Goal: Complete application form

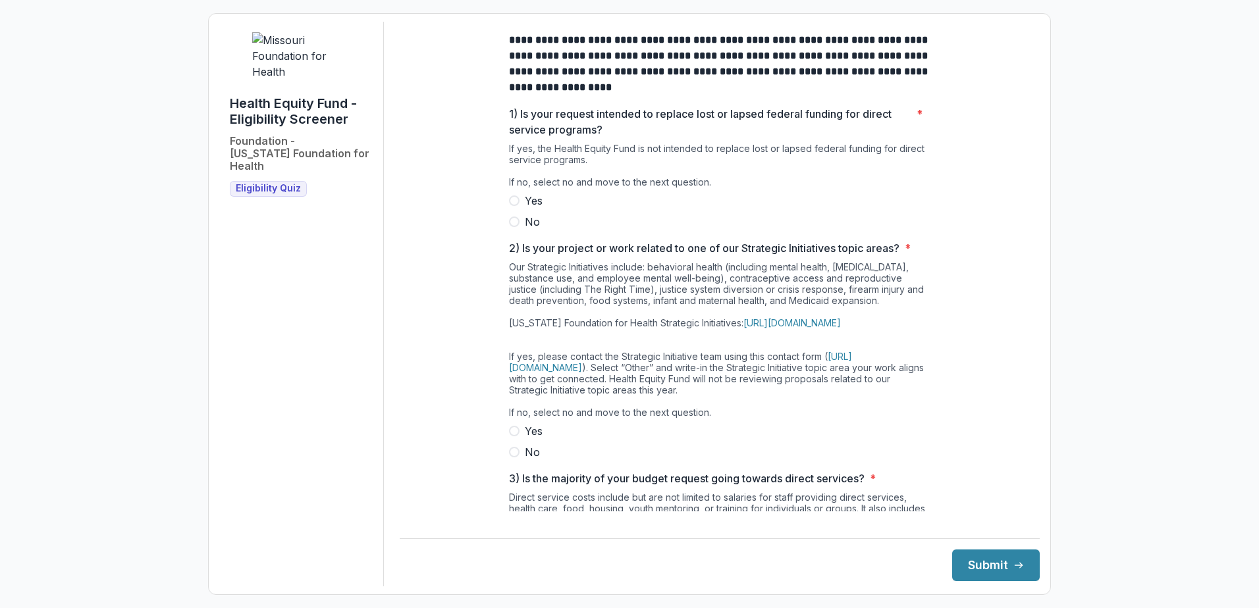
click at [510, 227] on span at bounding box center [514, 222] width 11 height 11
click at [514, 458] on span at bounding box center [514, 452] width 11 height 11
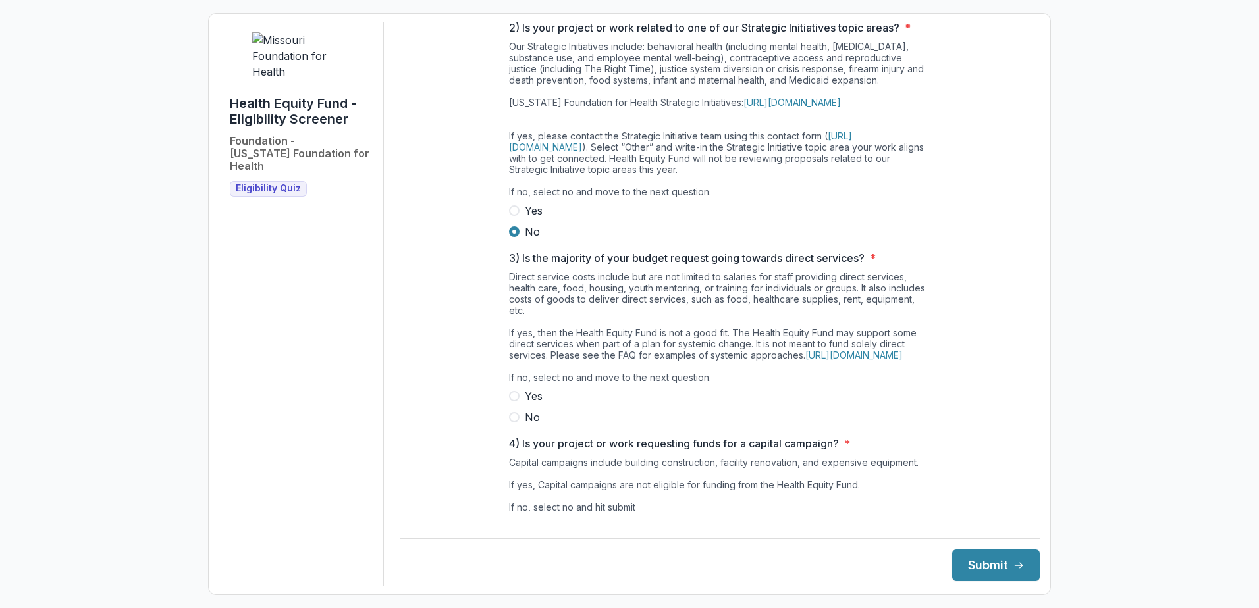
scroll to position [307, 0]
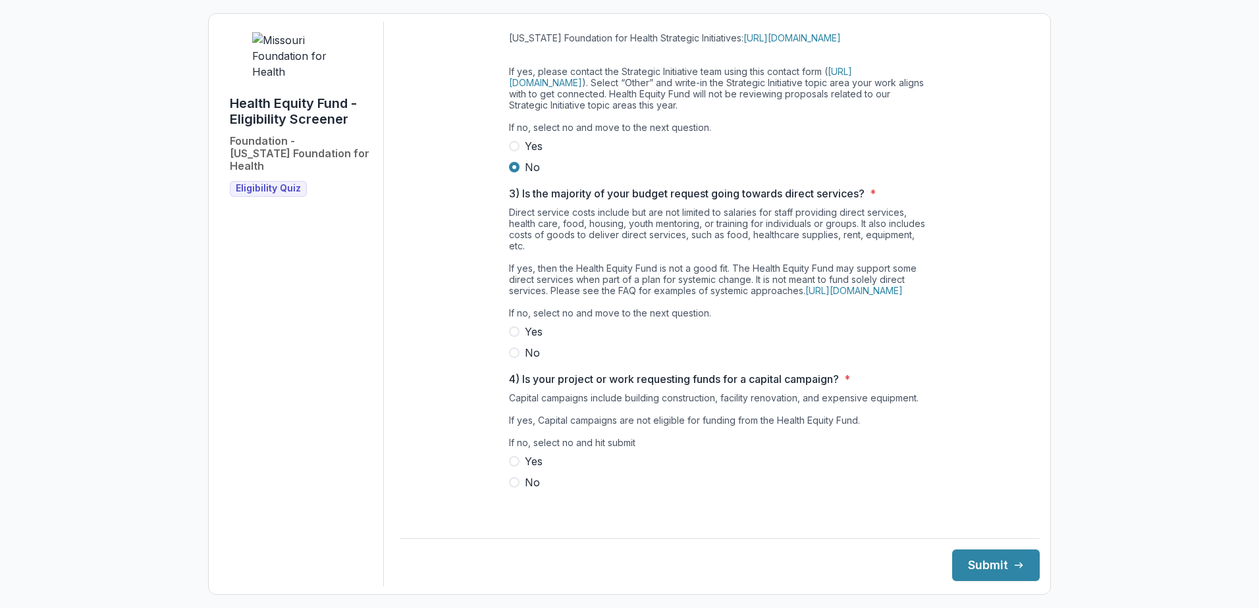
click at [516, 358] on span at bounding box center [514, 353] width 11 height 11
click at [515, 491] on label "No" at bounding box center [719, 483] width 421 height 16
click at [988, 563] on button "Submit" at bounding box center [996, 566] width 88 height 32
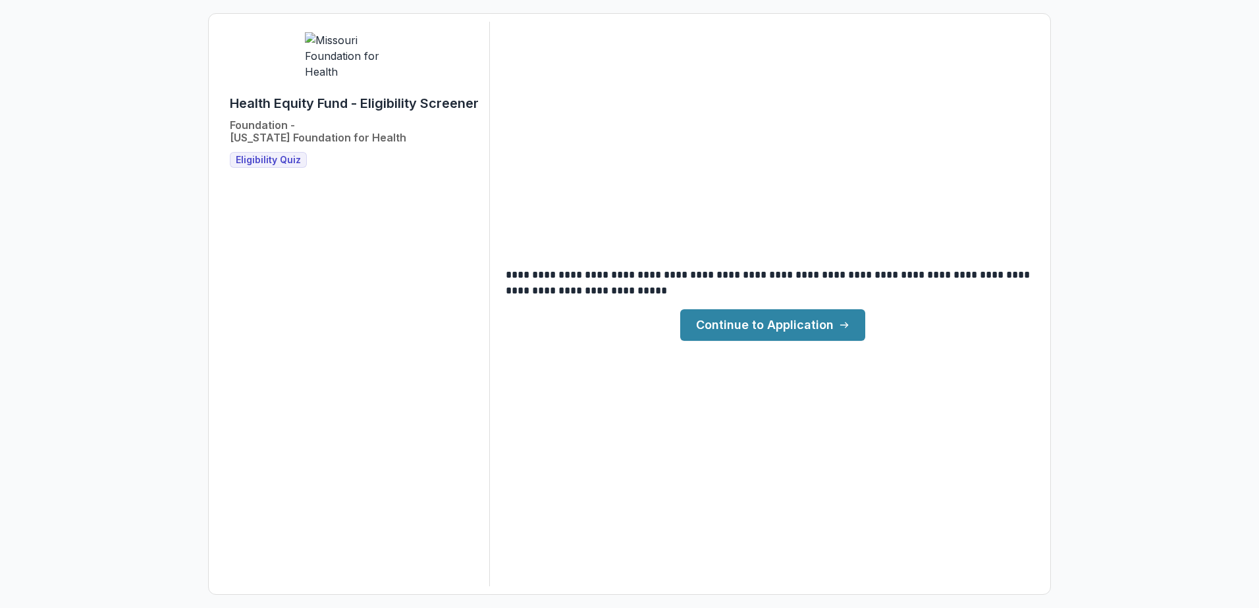
click at [777, 328] on link "Continue to Application" at bounding box center [772, 325] width 185 height 32
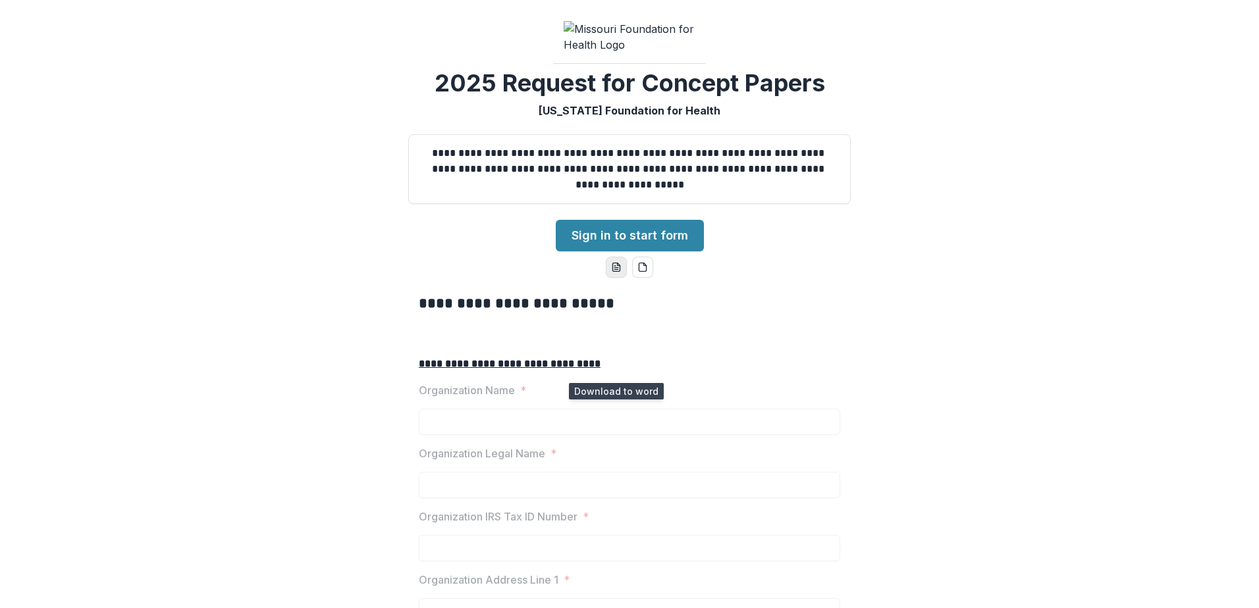
click at [614, 273] on icon "word-download" at bounding box center [616, 267] width 11 height 11
click at [617, 252] on link "Sign in to start form" at bounding box center [630, 236] width 148 height 32
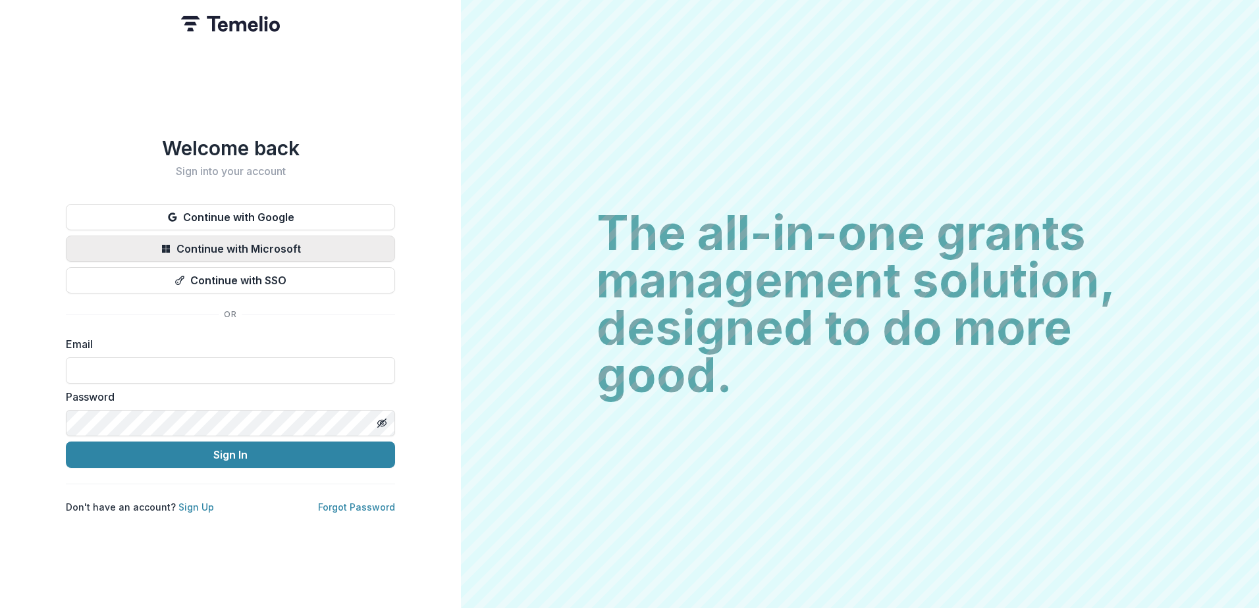
click at [375, 243] on button "Continue with Microsoft" at bounding box center [230, 249] width 329 height 26
